Goal: Task Accomplishment & Management: Use online tool/utility

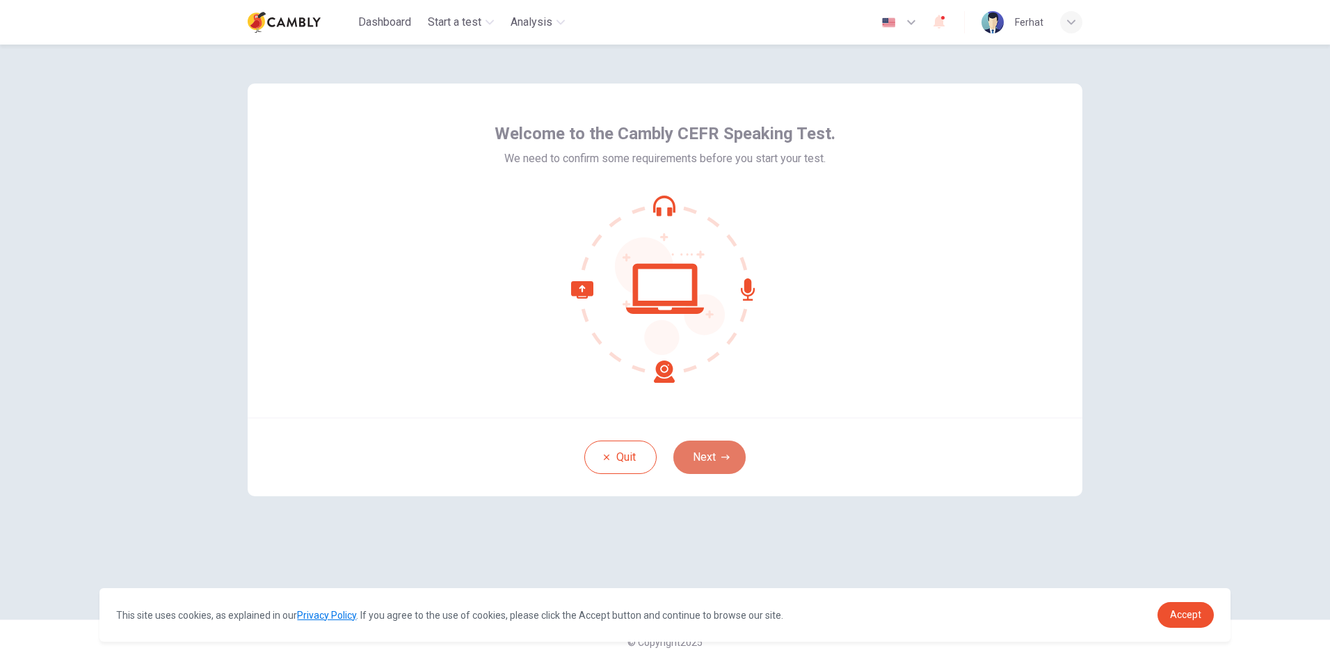
click at [699, 456] on button "Next" at bounding box center [709, 456] width 72 height 33
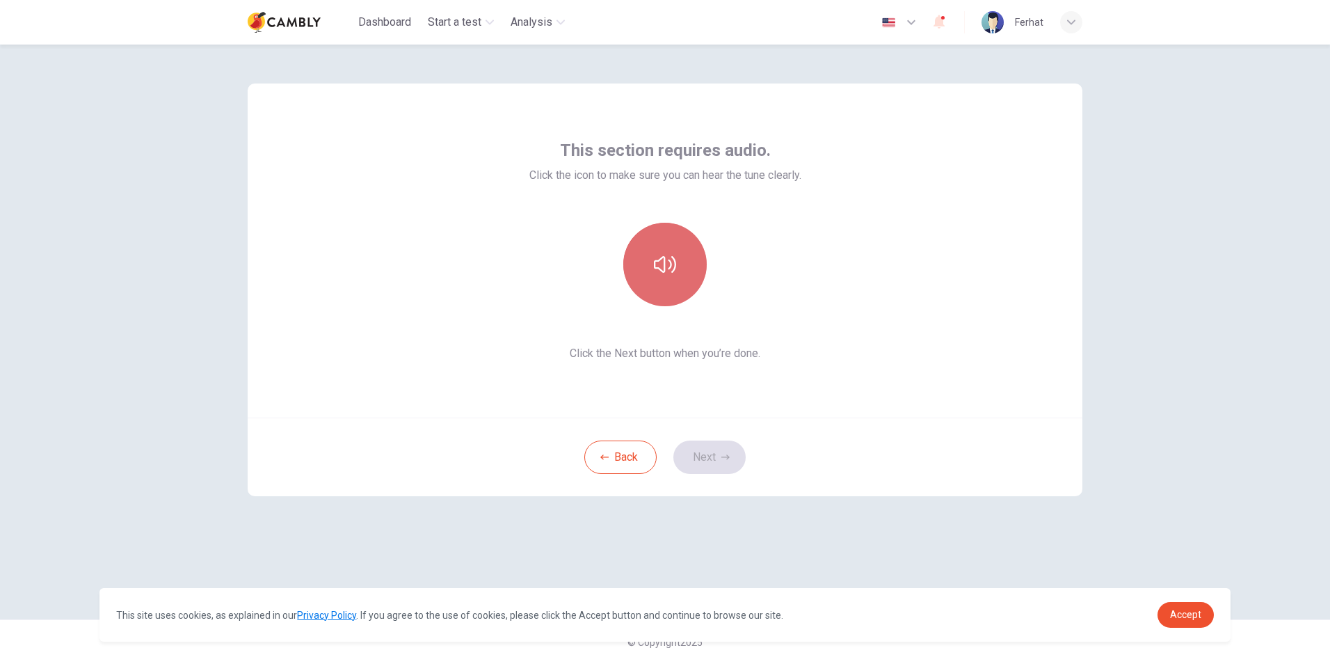
click at [674, 280] on button "button" at bounding box center [664, 264] width 83 height 83
click at [699, 452] on button "Next" at bounding box center [709, 456] width 72 height 33
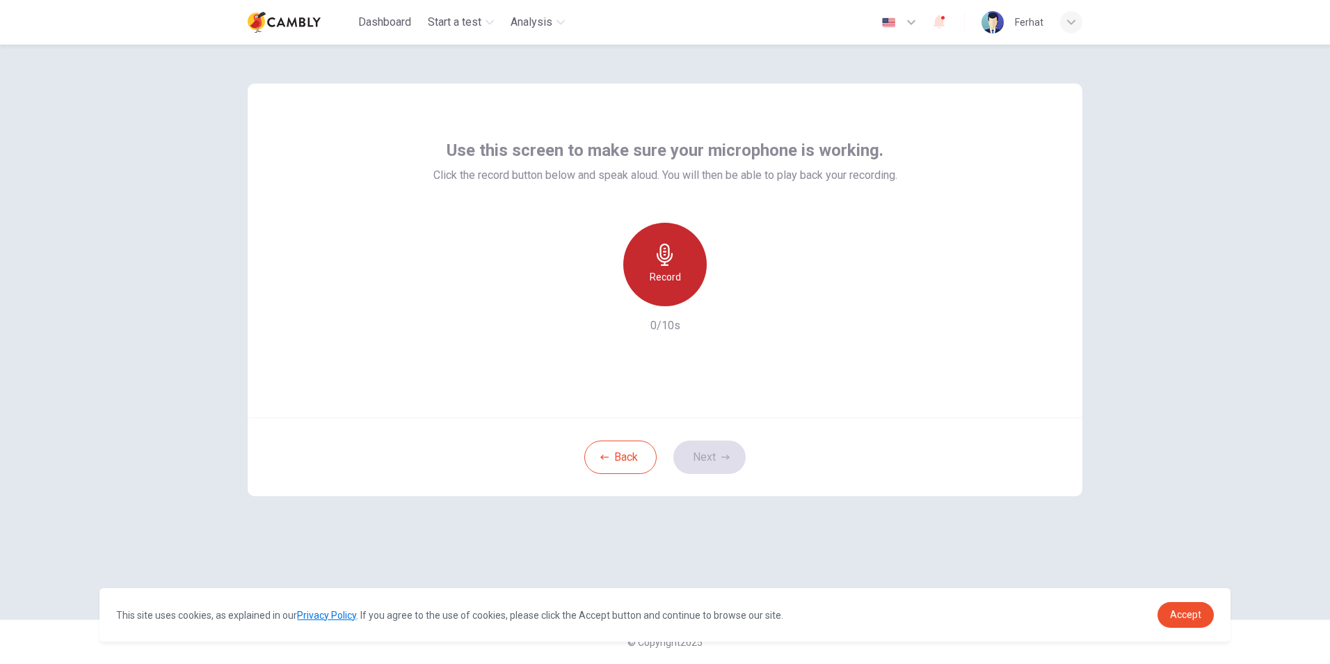
click at [667, 269] on h6 "Record" at bounding box center [665, 277] width 31 height 17
click at [709, 446] on button "Next" at bounding box center [709, 456] width 72 height 33
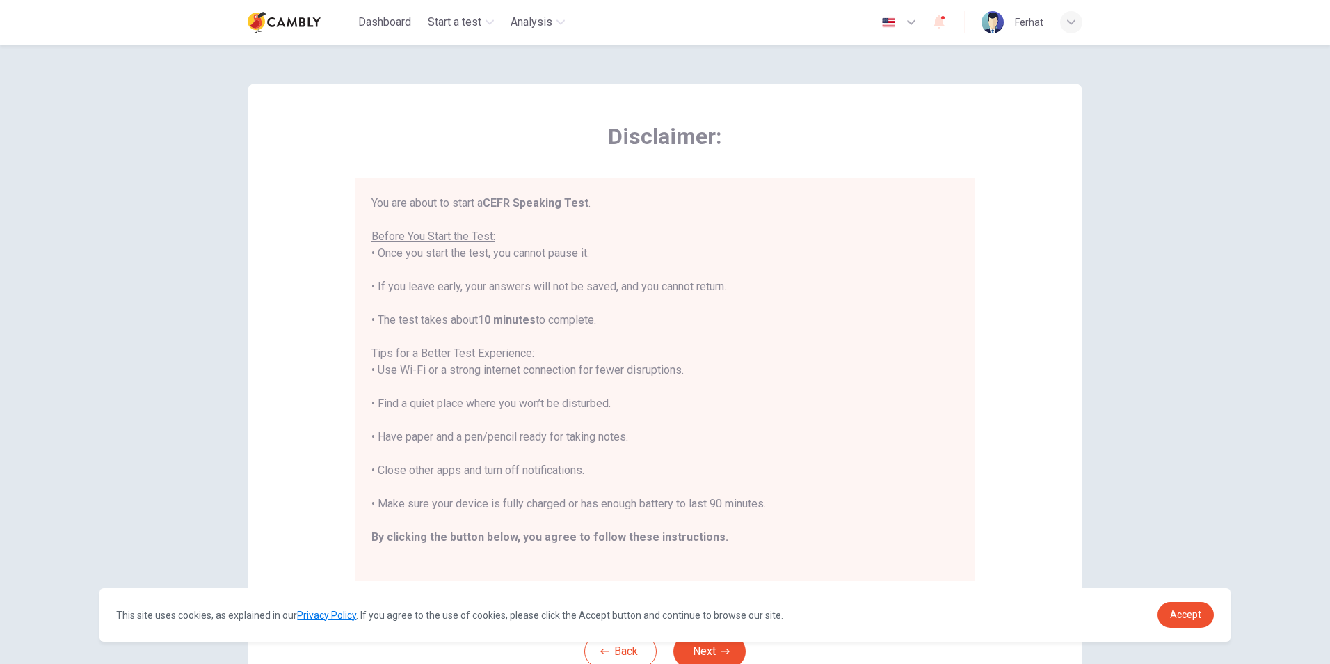
scroll to position [16, 0]
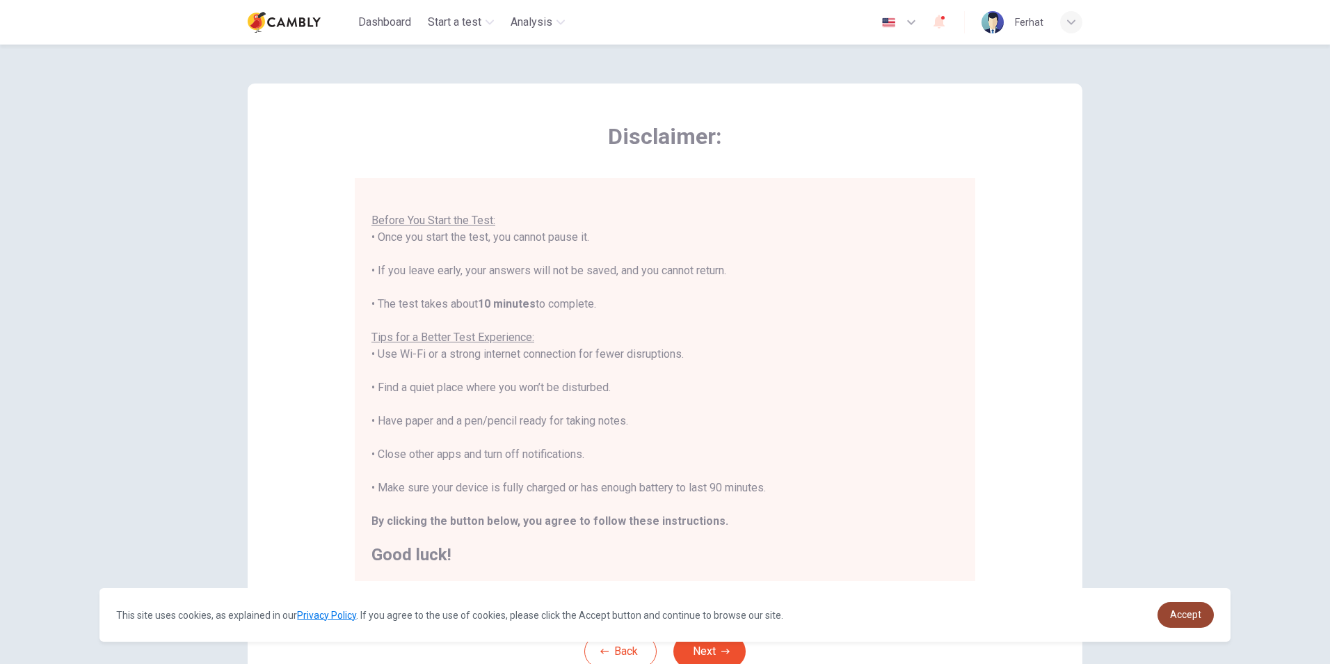
click at [1167, 608] on link "Accept" at bounding box center [1186, 615] width 56 height 26
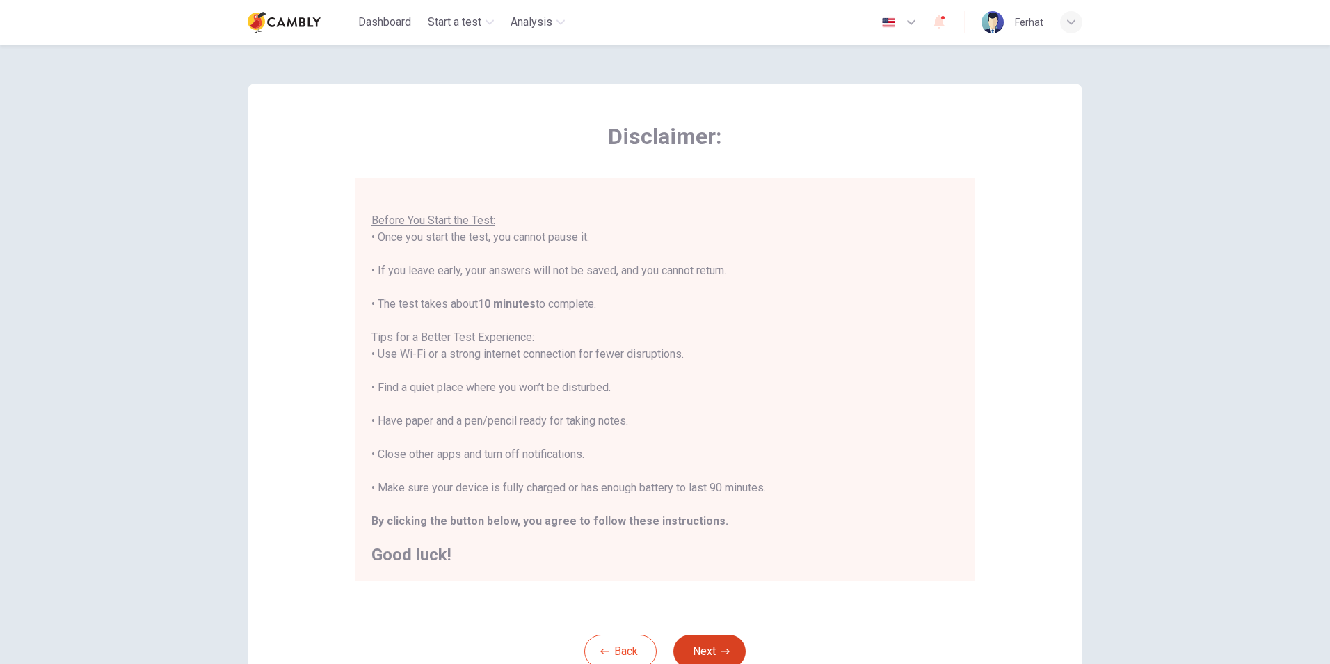
click at [714, 657] on button "Next" at bounding box center [709, 650] width 72 height 33
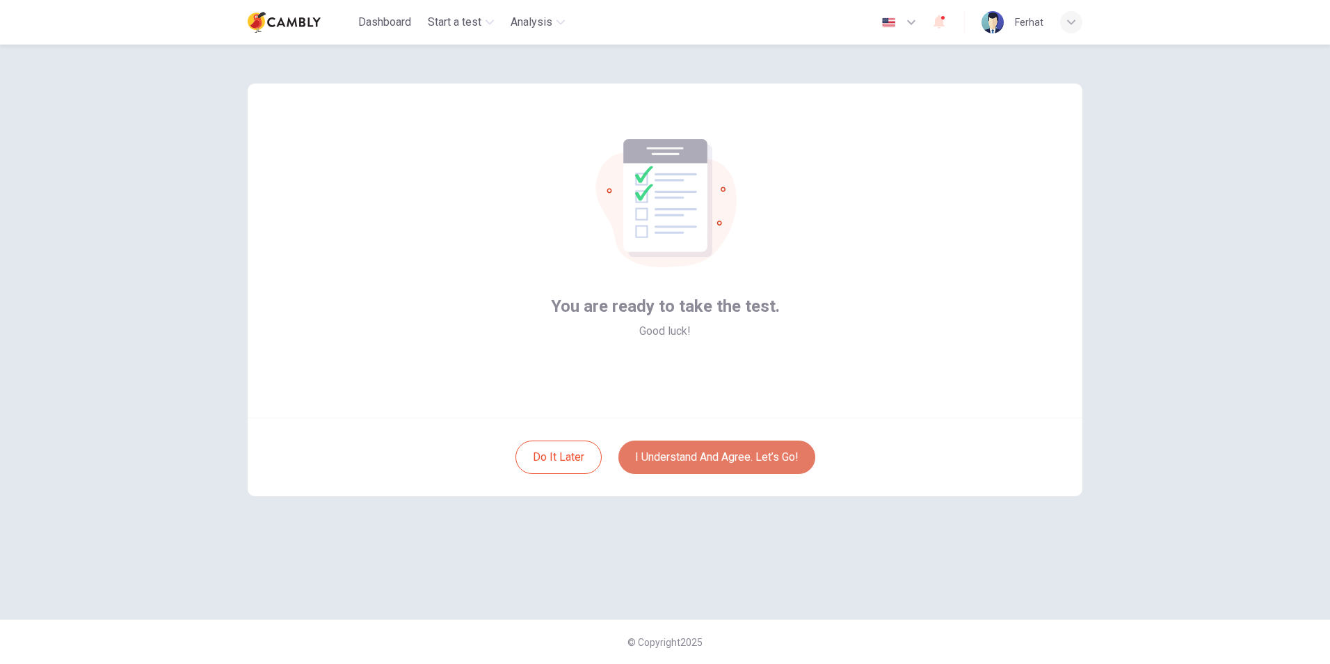
click at [677, 461] on button "I understand and agree. Let’s go!" at bounding box center [716, 456] width 197 height 33
click at [685, 449] on button "I understand and agree. Let’s go!" at bounding box center [716, 456] width 197 height 33
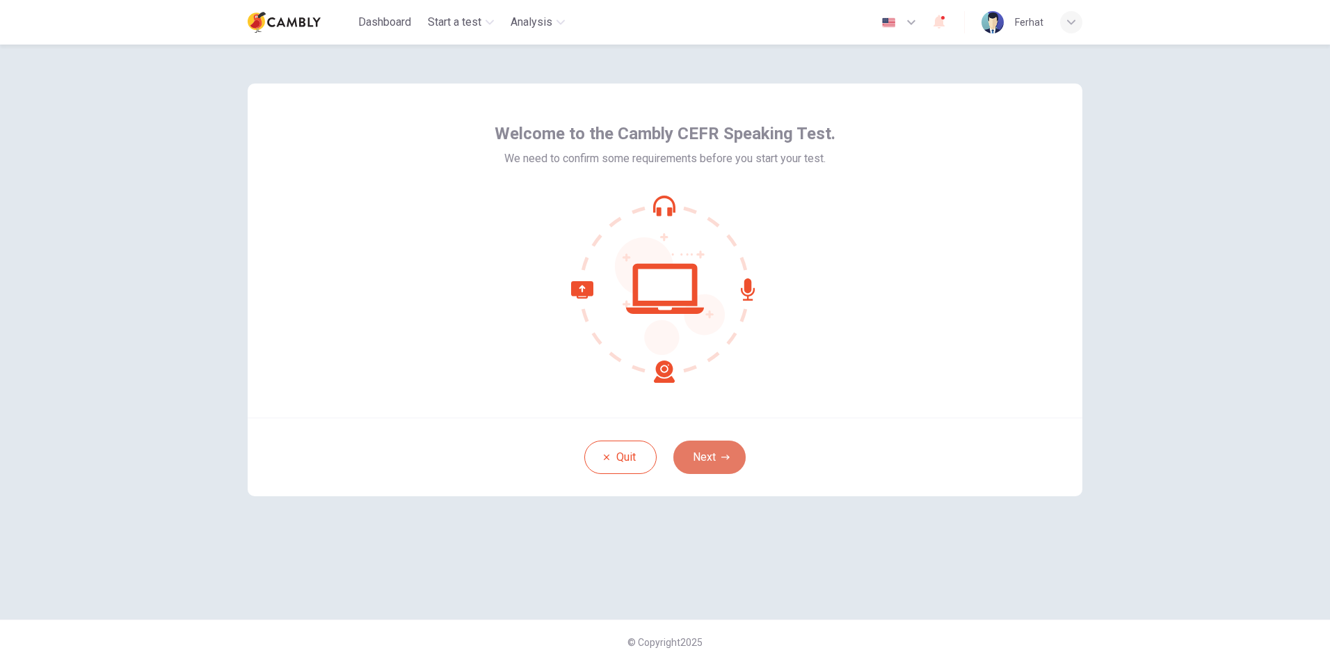
click at [716, 442] on button "Next" at bounding box center [709, 456] width 72 height 33
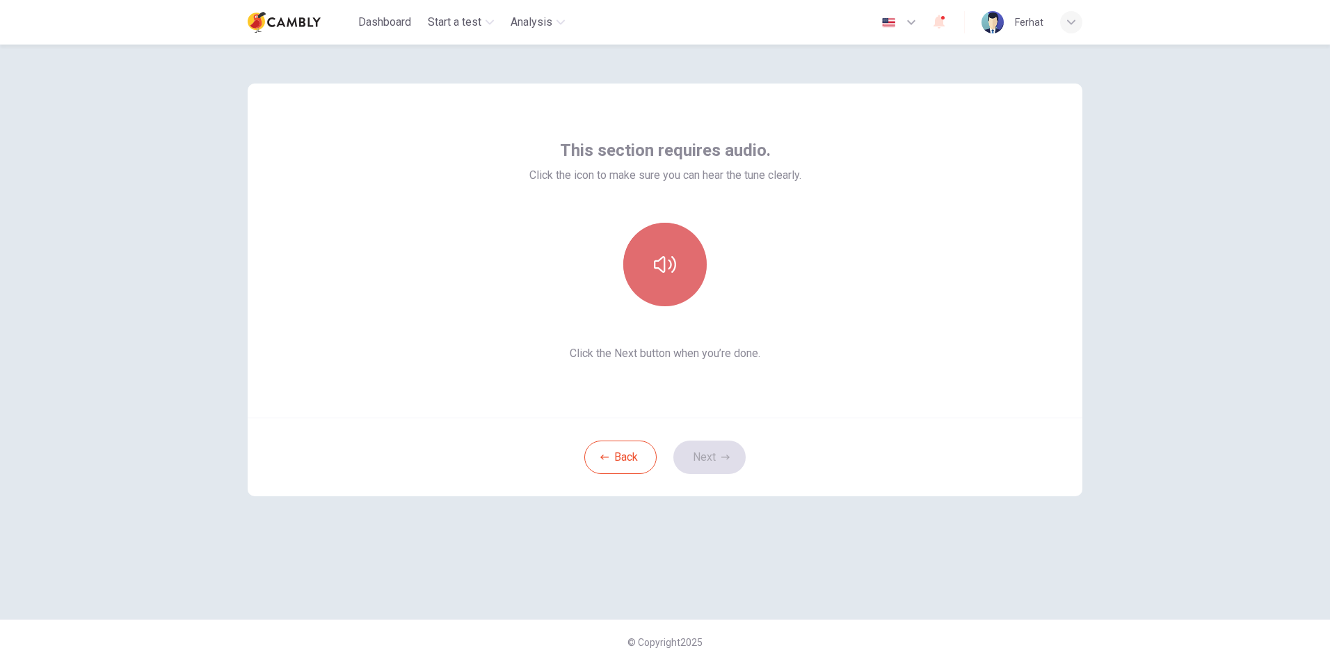
click at [674, 280] on button "button" at bounding box center [664, 264] width 83 height 83
click at [659, 242] on button "button" at bounding box center [664, 264] width 83 height 83
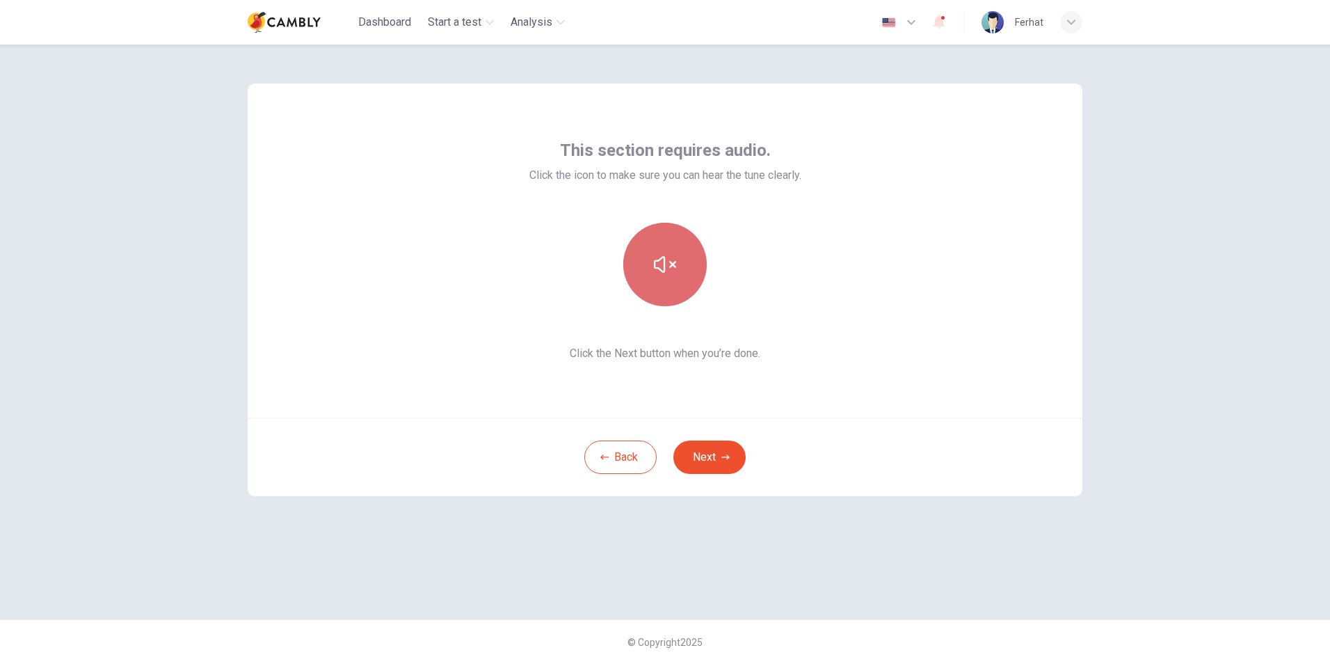
click at [659, 242] on button "button" at bounding box center [664, 264] width 83 height 83
click at [679, 276] on button "button" at bounding box center [664, 264] width 83 height 83
click at [657, 282] on button "button" at bounding box center [664, 264] width 83 height 83
click at [716, 454] on button "Next" at bounding box center [709, 456] width 72 height 33
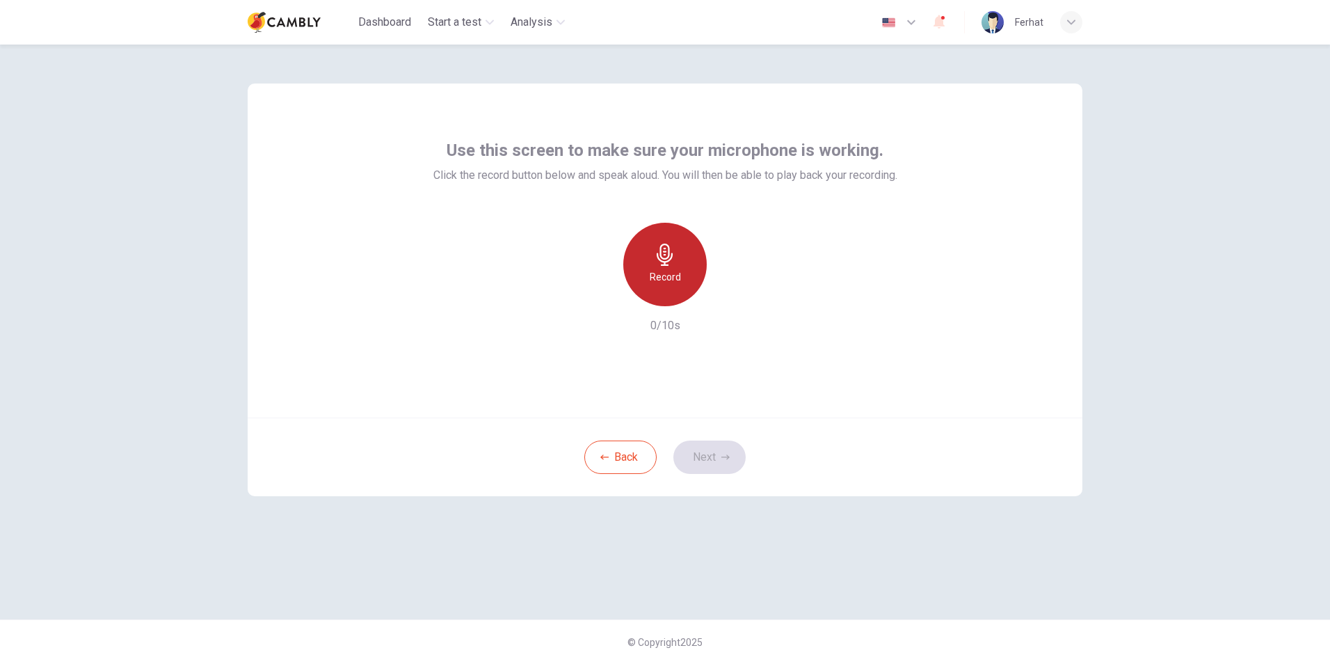
click at [680, 276] on h6 "Record" at bounding box center [665, 277] width 31 height 17
click at [716, 460] on button "Next" at bounding box center [709, 456] width 72 height 33
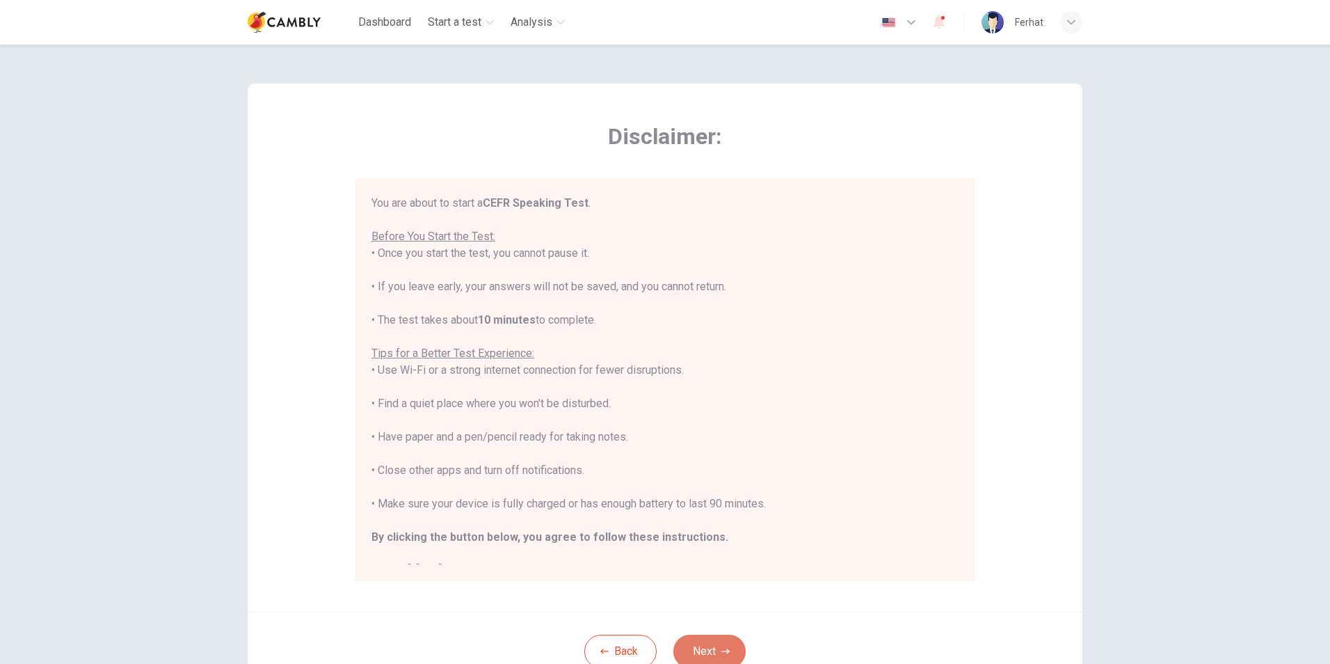
click at [705, 644] on button "Next" at bounding box center [709, 650] width 72 height 33
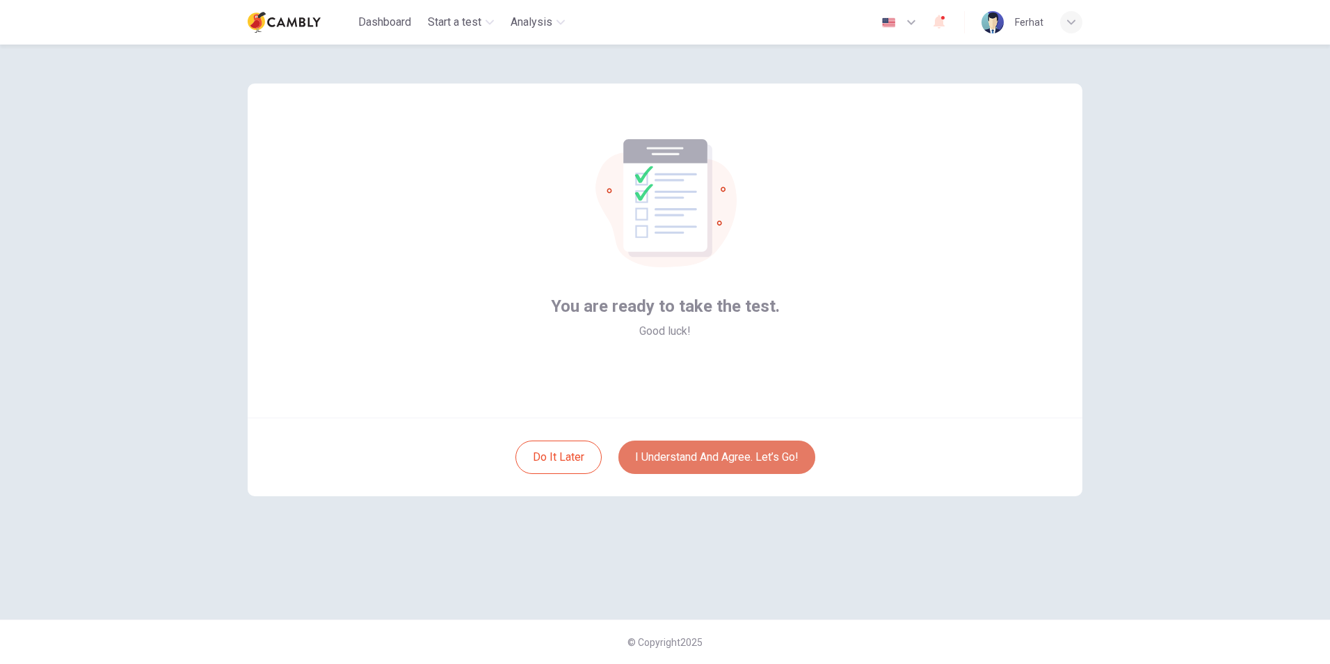
click at [717, 456] on button "I understand and agree. Let’s go!" at bounding box center [716, 456] width 197 height 33
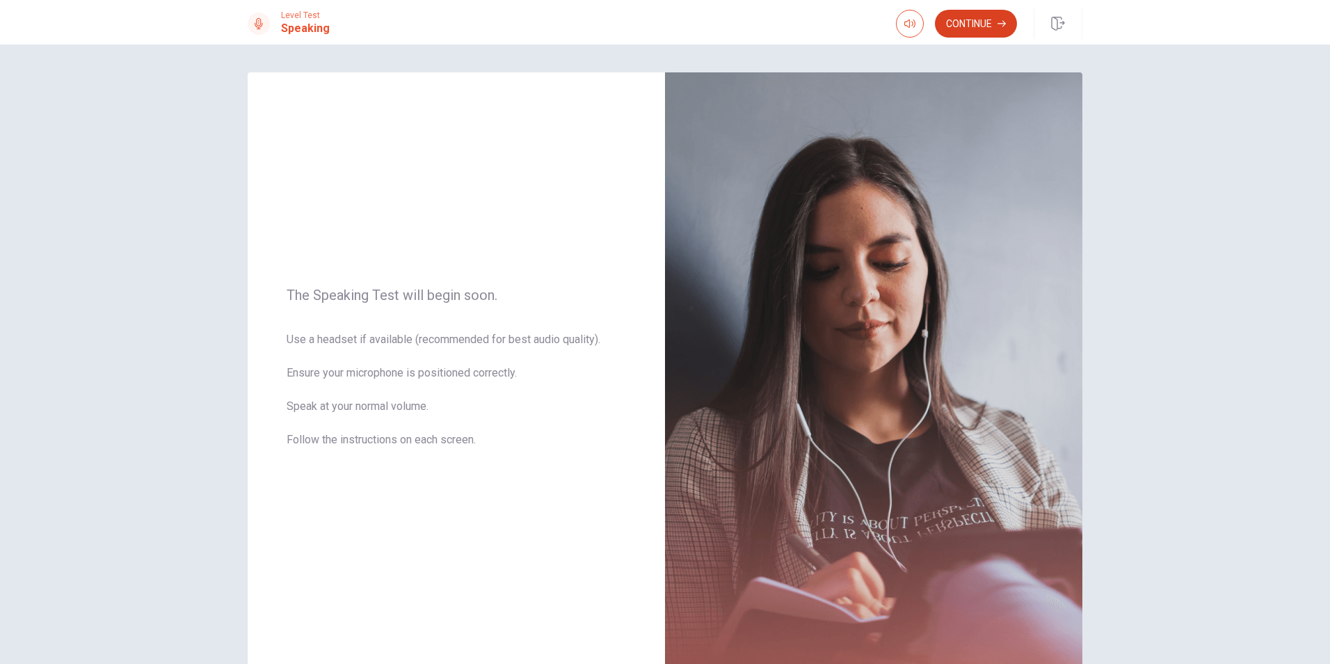
click at [1000, 16] on button "Continue" at bounding box center [976, 24] width 82 height 28
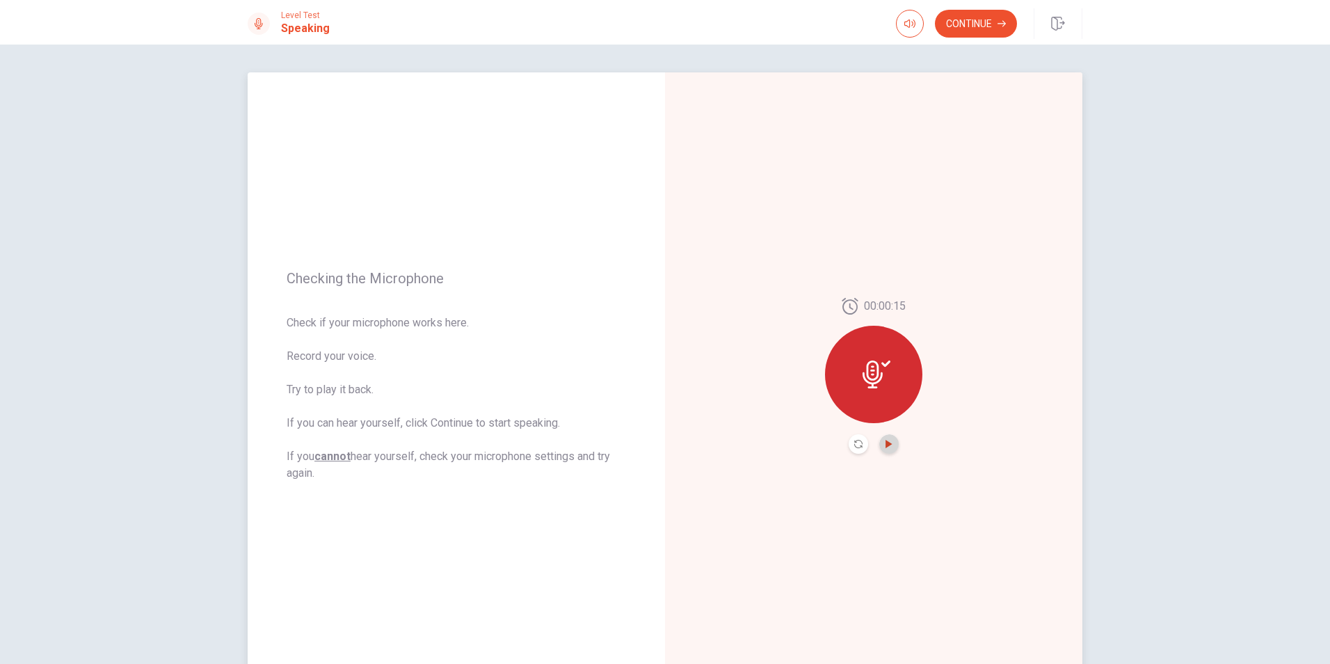
click at [889, 447] on icon "Play Audio" at bounding box center [889, 444] width 8 height 8
click at [886, 443] on icon "Pause Audio" at bounding box center [889, 444] width 8 height 8
click at [889, 433] on div "00:00:15" at bounding box center [873, 376] width 97 height 156
click at [887, 442] on icon "Play Audio" at bounding box center [889, 444] width 8 height 8
click at [975, 17] on button "Continue" at bounding box center [976, 24] width 82 height 28
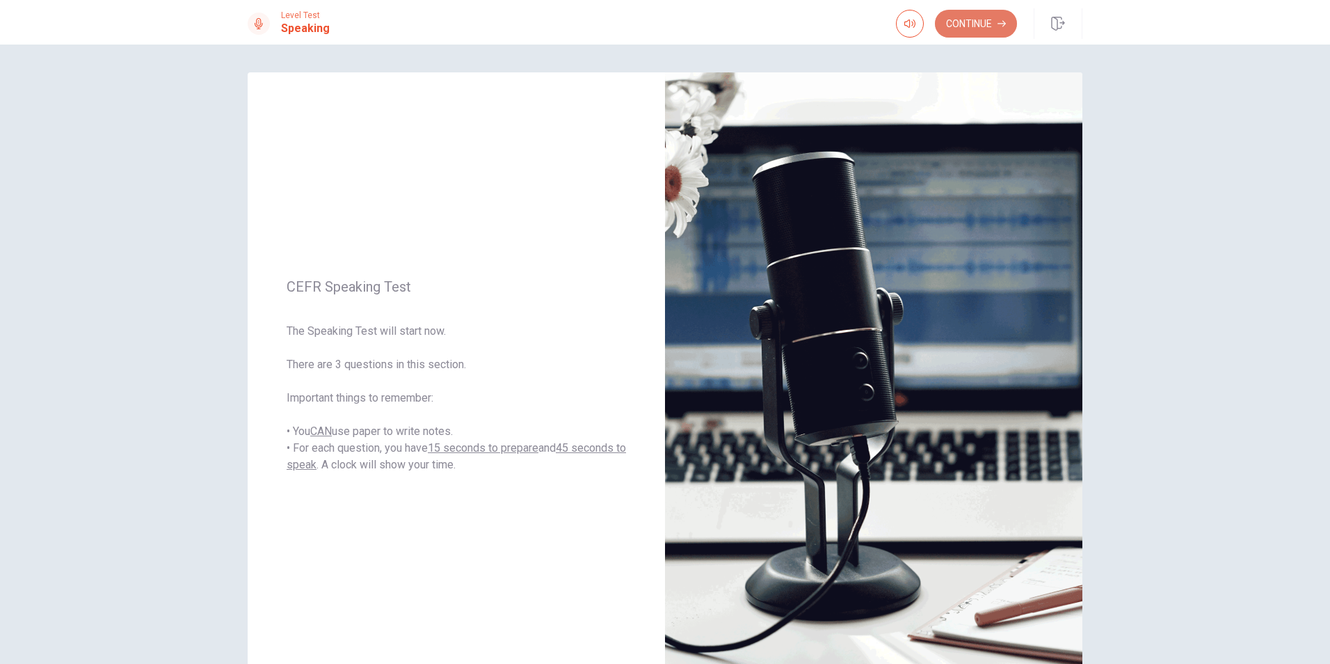
click at [971, 16] on button "Continue" at bounding box center [976, 24] width 82 height 28
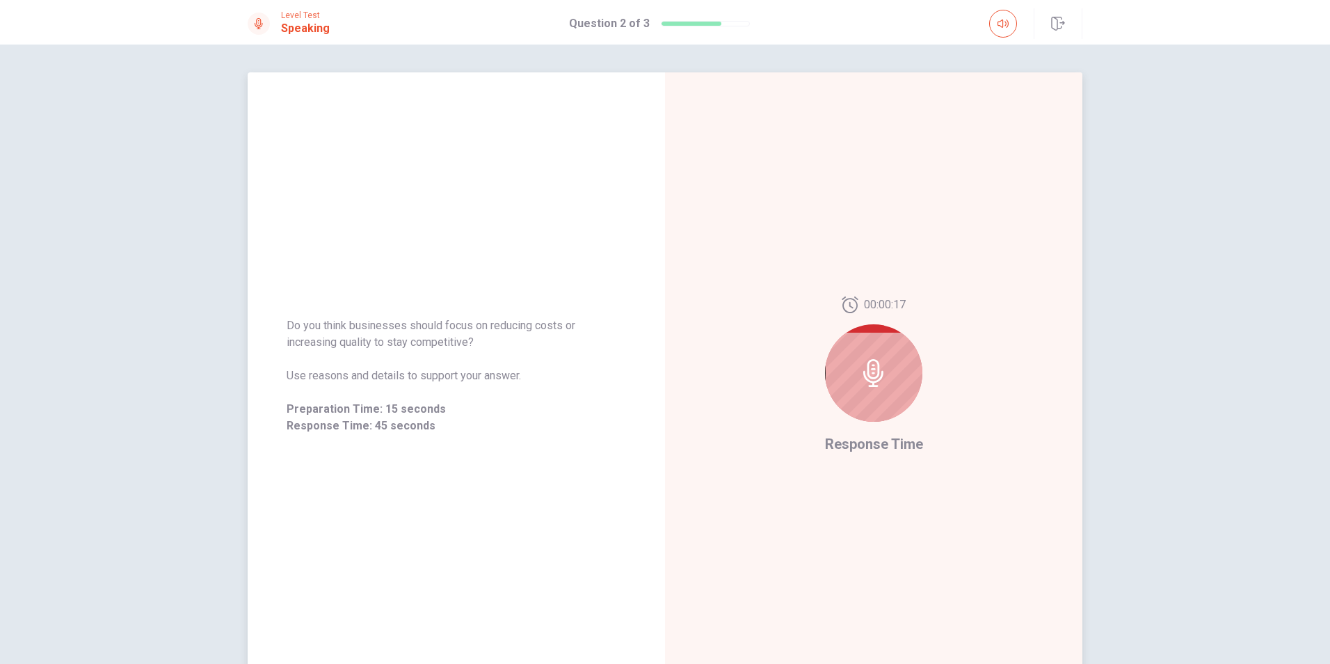
click at [621, 349] on span "Do you think businesses should focus on reducing costs or increasing quality to…" at bounding box center [457, 333] width 340 height 33
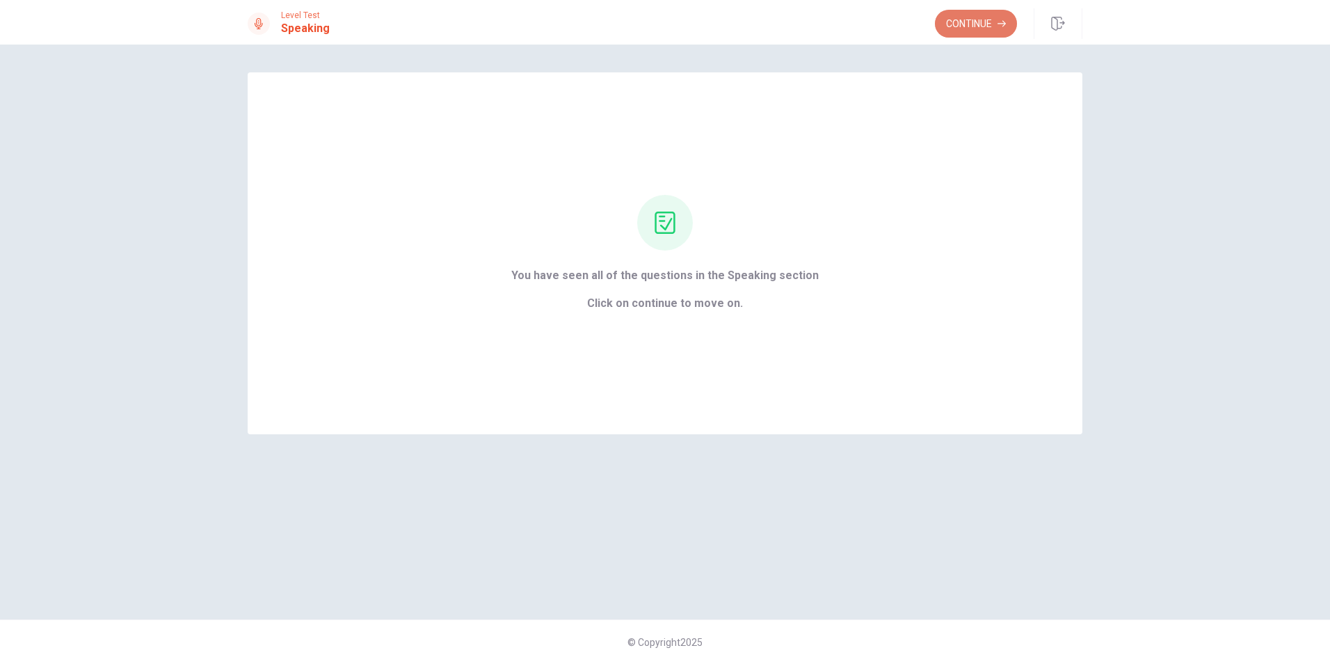
click at [996, 20] on button "Continue" at bounding box center [976, 24] width 82 height 28
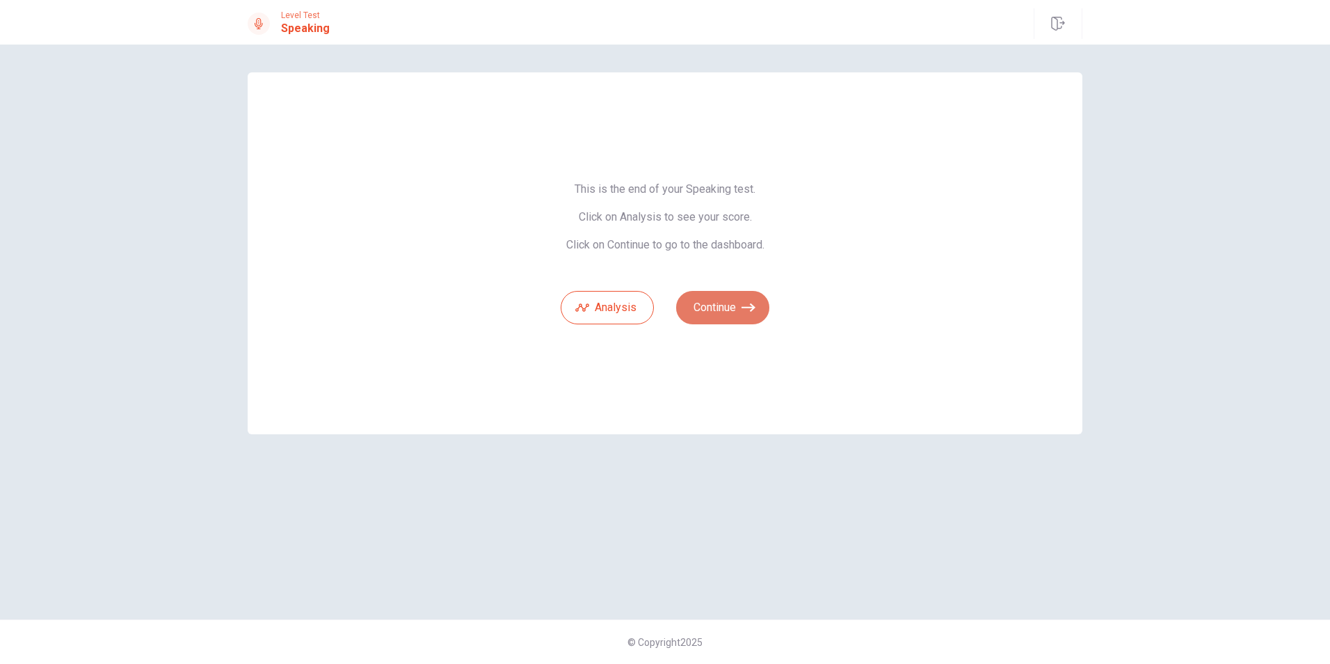
click at [708, 303] on button "Continue" at bounding box center [722, 307] width 93 height 33
